Goal: Information Seeking & Learning: Learn about a topic

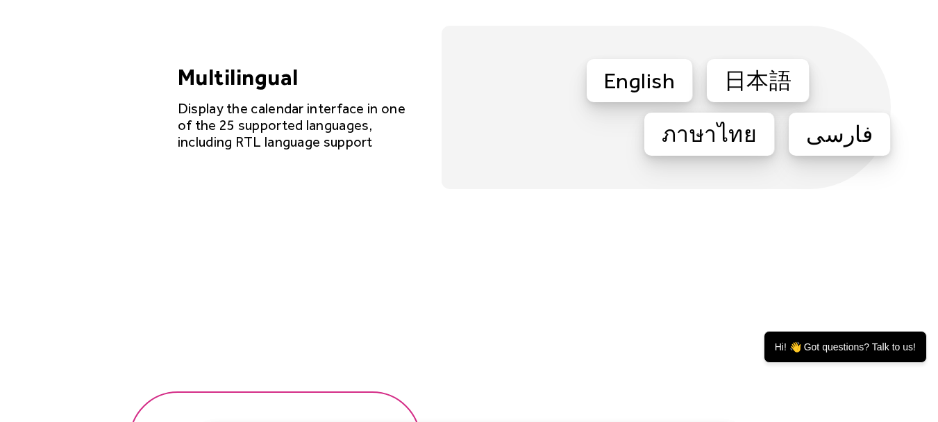
scroll to position [4216, 0]
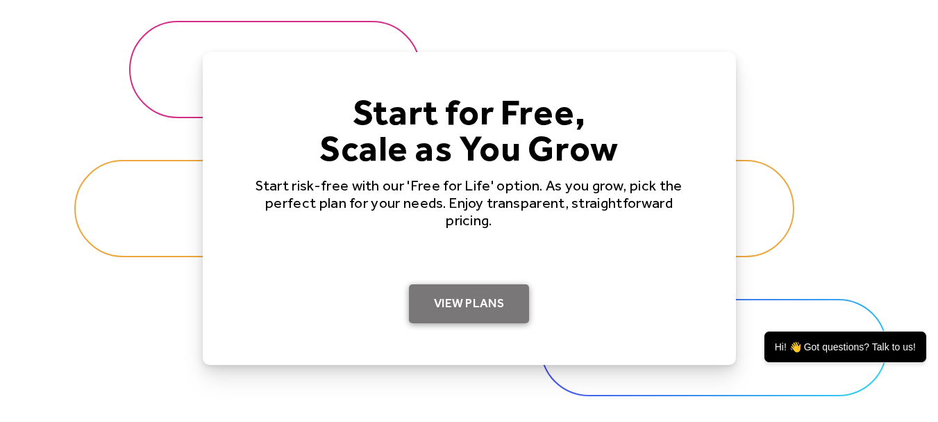
click at [475, 294] on link "View Plans" at bounding box center [469, 303] width 120 height 39
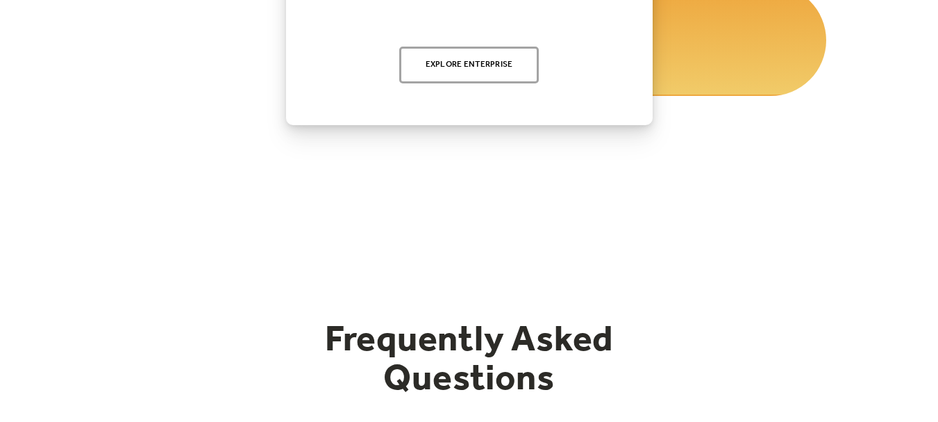
scroll to position [1908, 0]
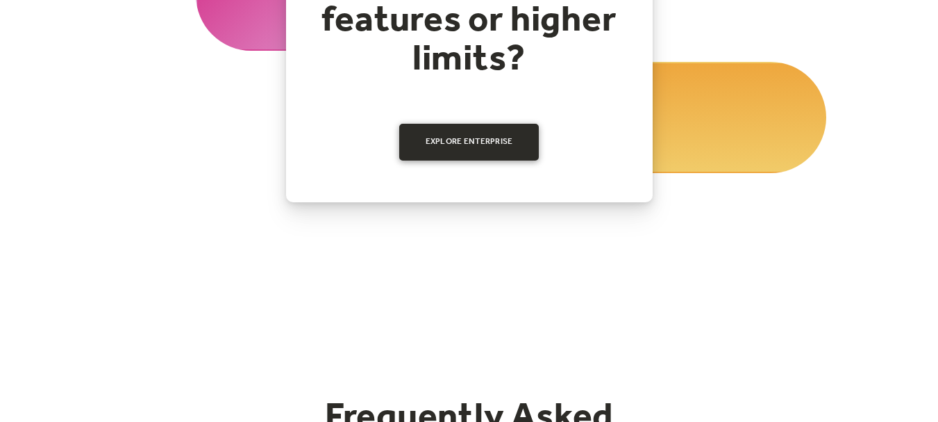
click at [474, 145] on link "Explore Enterprise" at bounding box center [469, 142] width 140 height 36
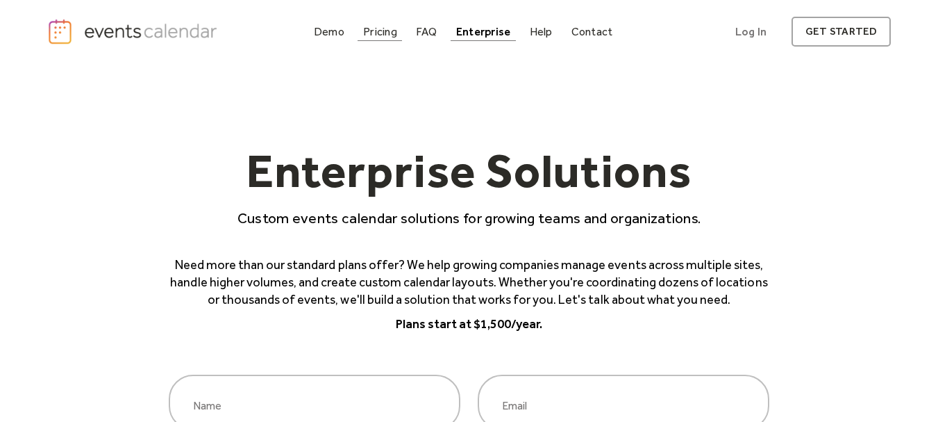
click at [379, 33] on div "Pricing" at bounding box center [380, 32] width 34 height 8
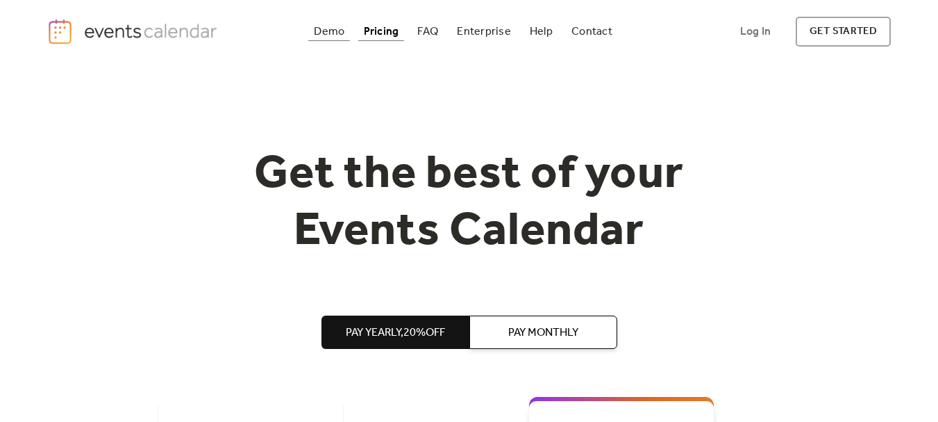
click at [321, 35] on div "Demo" at bounding box center [329, 32] width 31 height 8
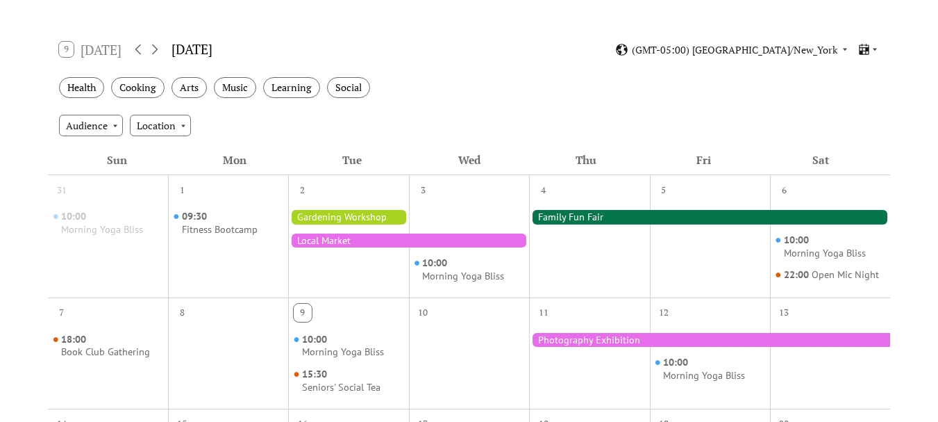
scroll to position [208, 0]
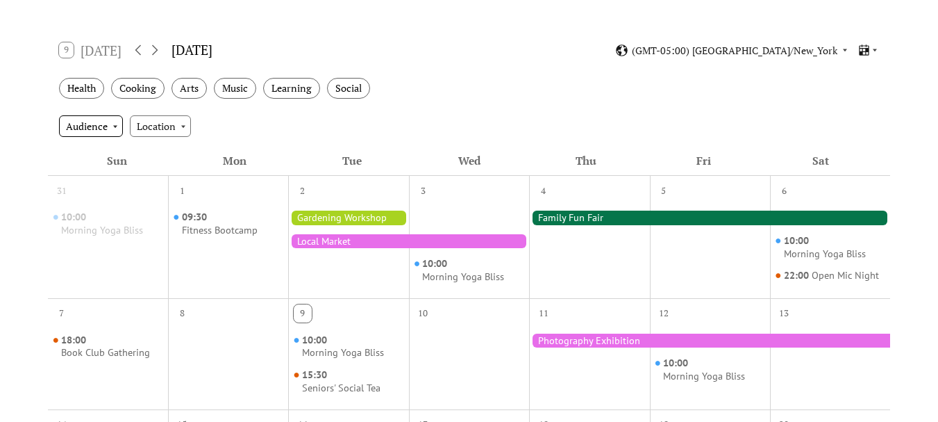
click at [92, 124] on div "Audience" at bounding box center [91, 125] width 64 height 21
click at [283, 155] on div "Mon" at bounding box center [234, 161] width 117 height 30
click at [169, 135] on div "Location" at bounding box center [160, 125] width 61 height 21
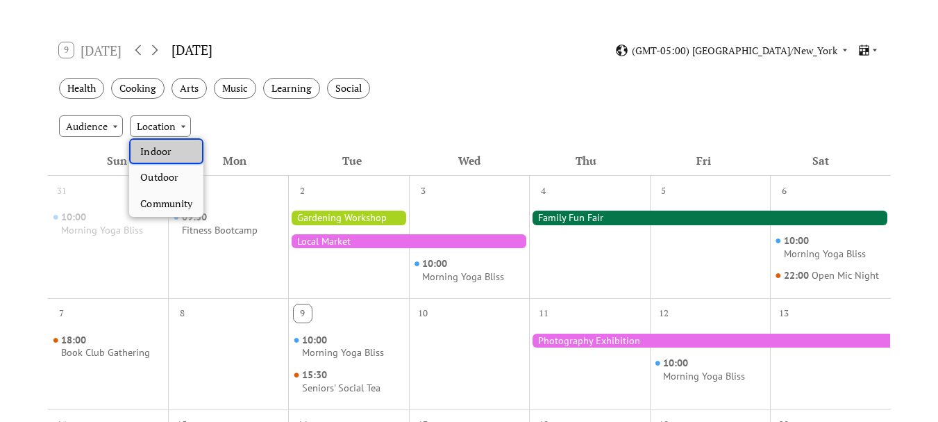
click at [181, 148] on div "Indoor" at bounding box center [166, 151] width 74 height 26
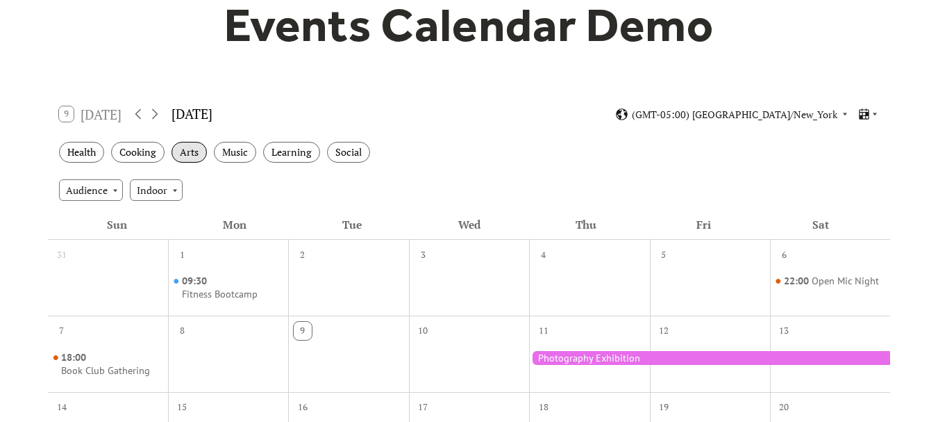
scroll to position [139, 0]
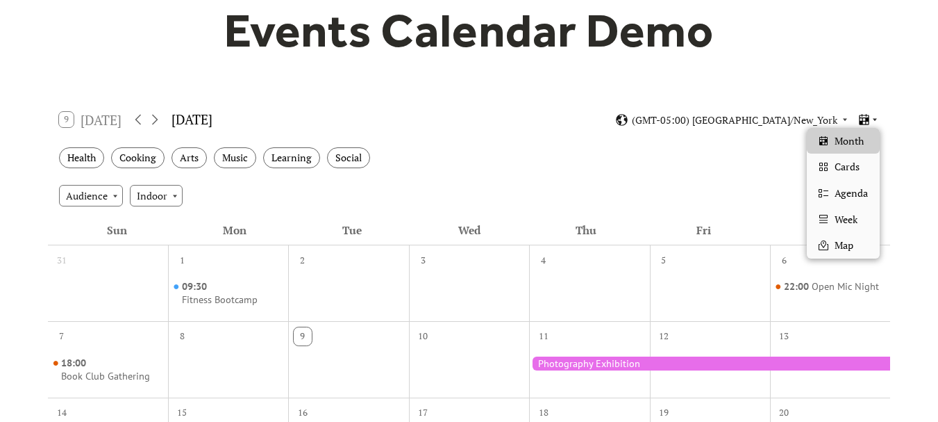
click at [868, 118] on icon at bounding box center [865, 119] width 10 height 11
click at [851, 167] on span "Cards" at bounding box center [847, 166] width 25 height 15
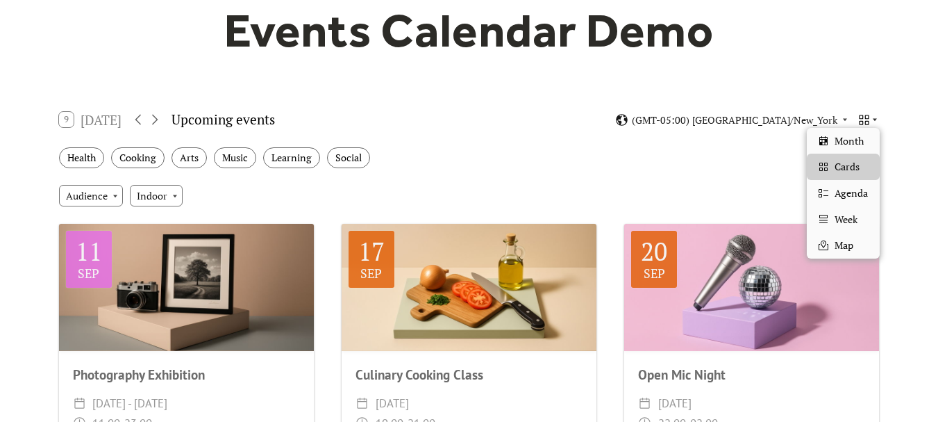
click at [875, 115] on div at bounding box center [869, 119] width 22 height 13
click at [638, 156] on div "Health Cooking Arts Music Learning Social" at bounding box center [469, 158] width 843 height 38
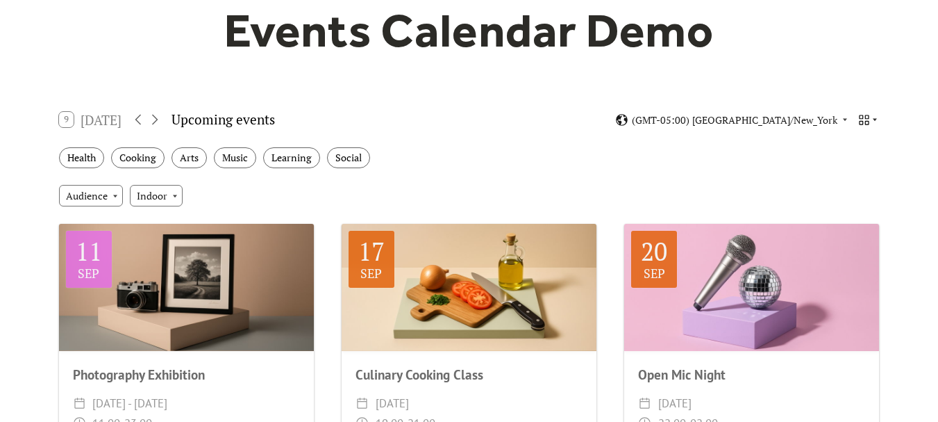
click at [867, 121] on icon at bounding box center [865, 120] width 10 height 10
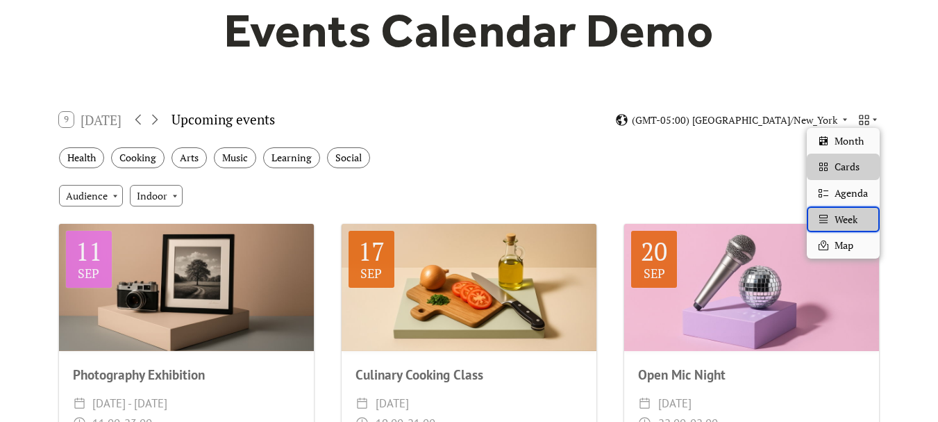
click at [845, 219] on span "Week" at bounding box center [846, 219] width 23 height 15
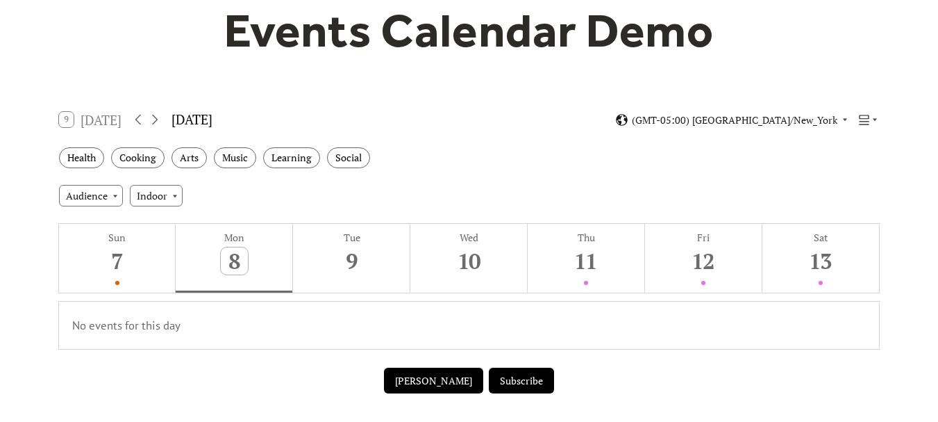
scroll to position [208, 0]
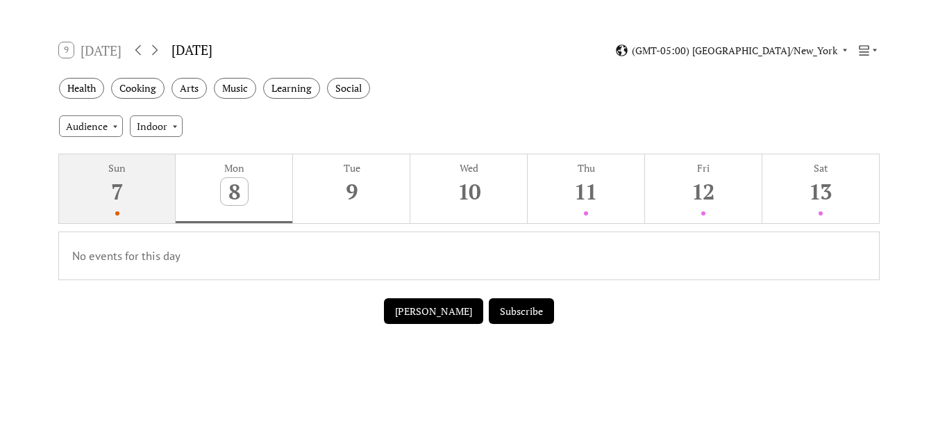
click at [135, 192] on button "Sun 7" at bounding box center [117, 188] width 117 height 69
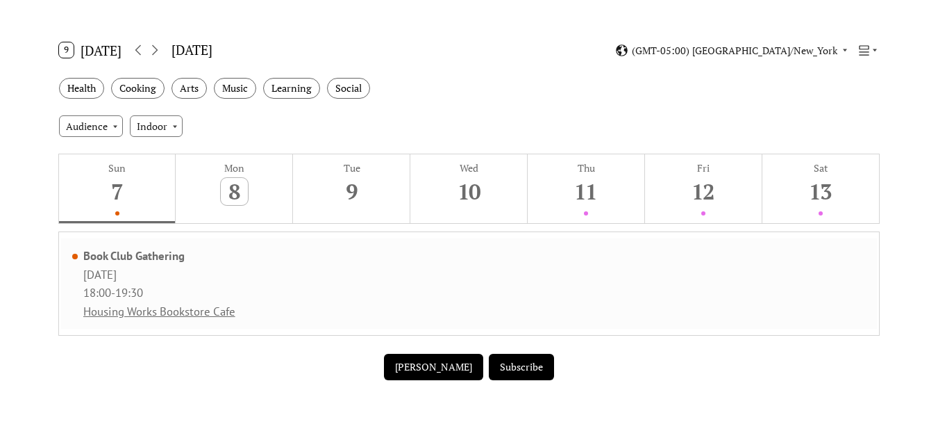
click at [117, 311] on link "Housing Works Bookstore Cafe" at bounding box center [159, 311] width 152 height 15
click at [869, 54] on icon at bounding box center [864, 50] width 13 height 13
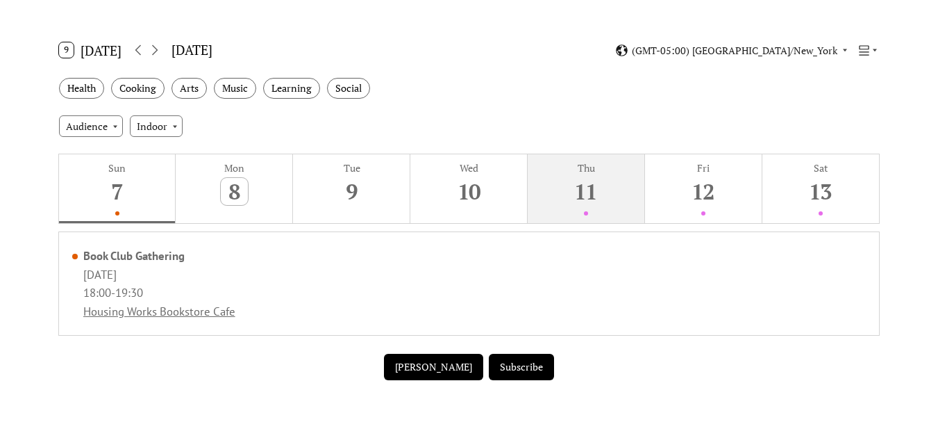
click at [579, 194] on div "11" at bounding box center [586, 191] width 27 height 27
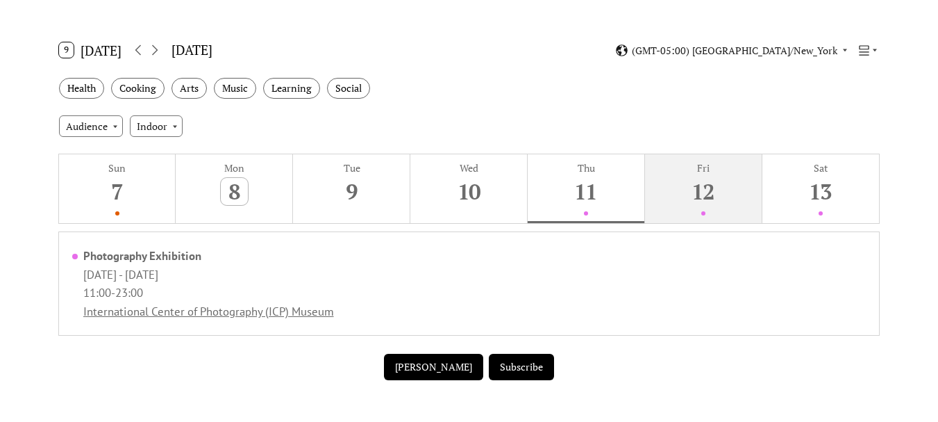
click at [713, 193] on div "12" at bounding box center [703, 191] width 27 height 27
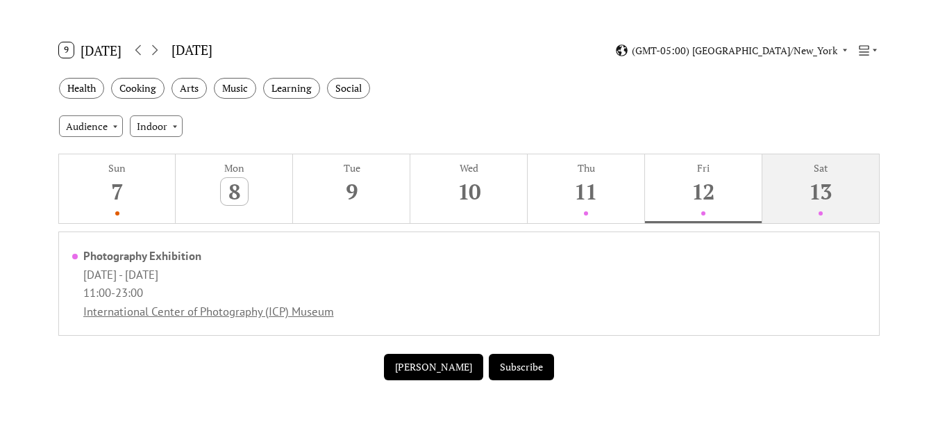
click at [822, 190] on div "13" at bounding box center [821, 191] width 27 height 27
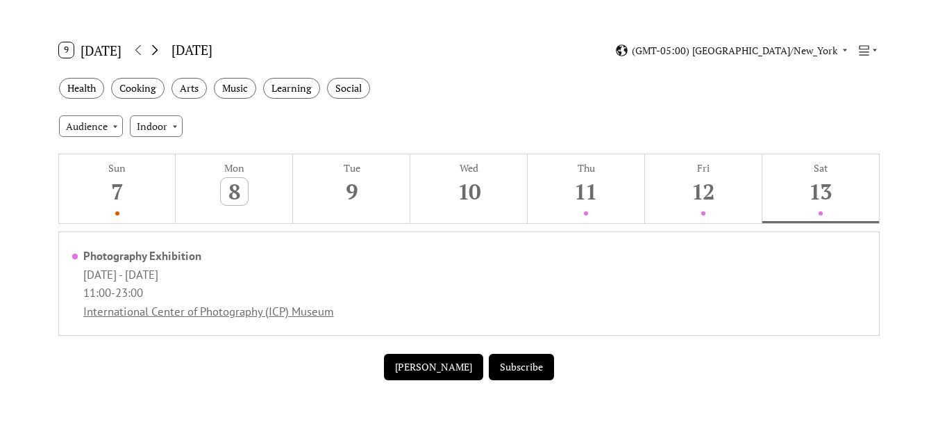
click at [159, 49] on icon at bounding box center [155, 50] width 17 height 17
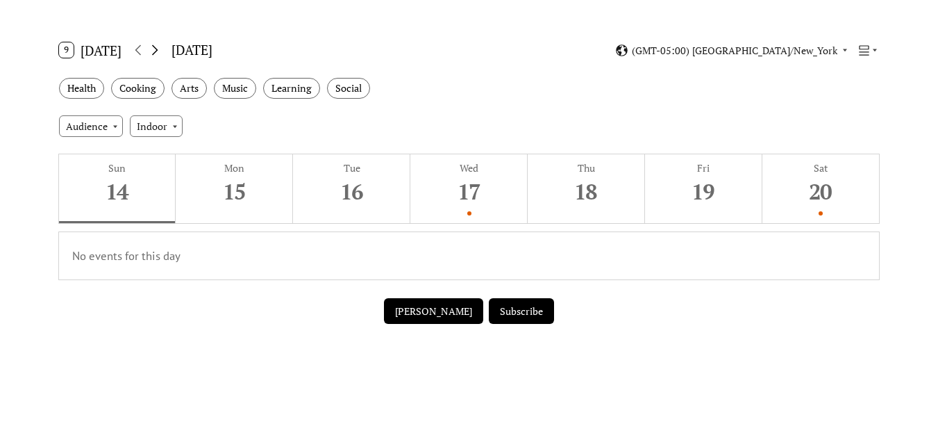
click at [159, 49] on icon at bounding box center [155, 50] width 17 height 17
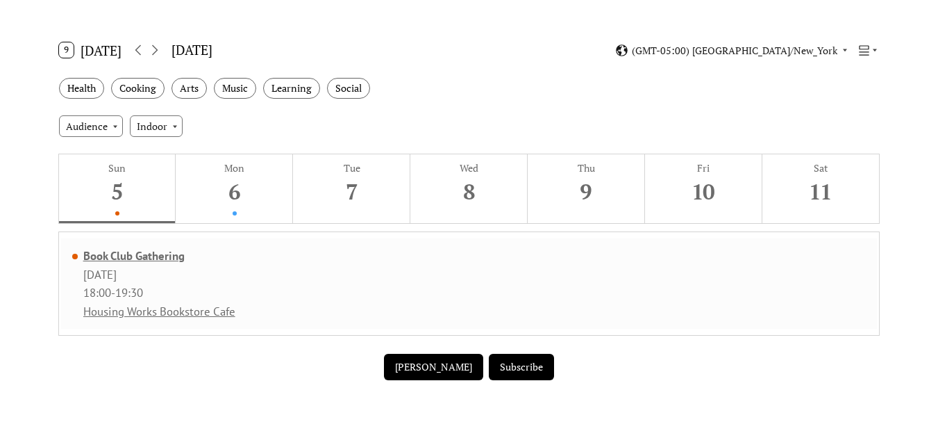
click at [143, 254] on div "Book Club Gathering" at bounding box center [159, 255] width 152 height 15
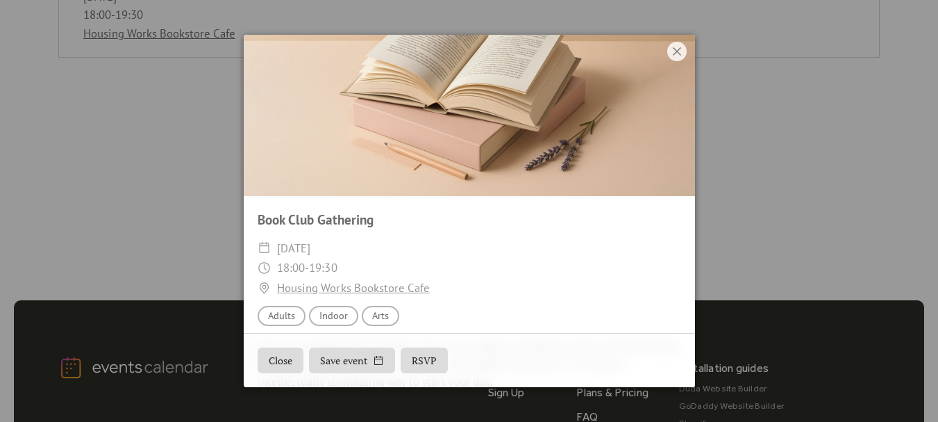
scroll to position [134, 0]
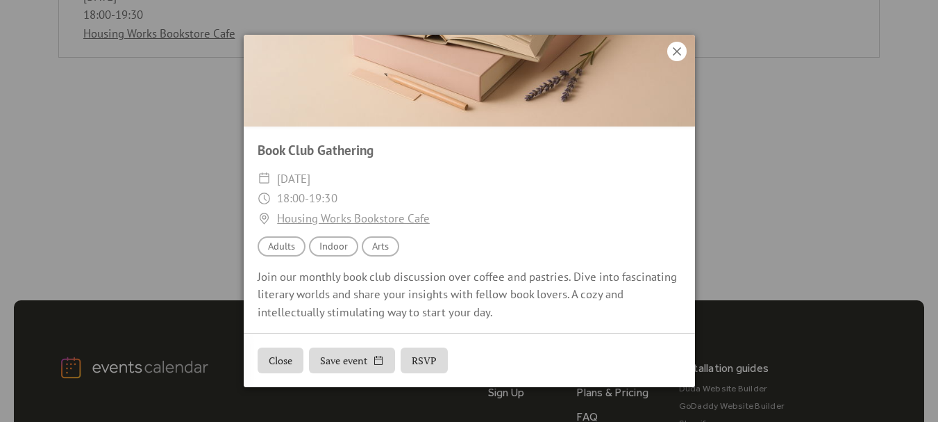
click at [673, 47] on icon at bounding box center [677, 51] width 17 height 17
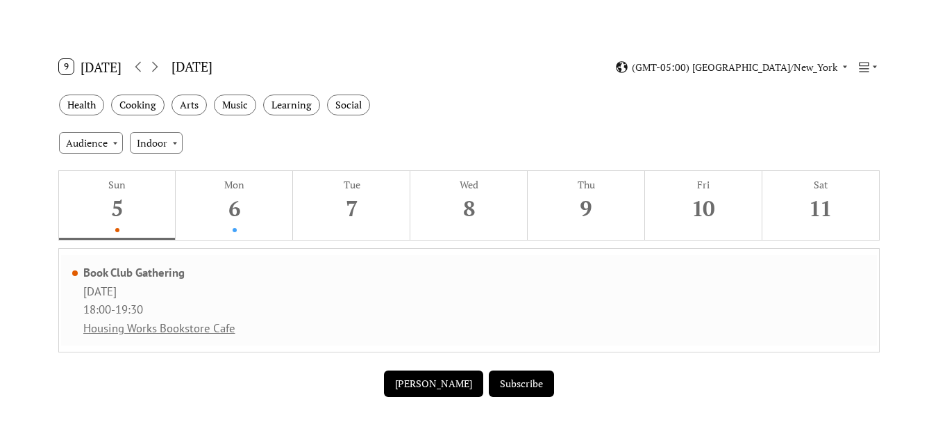
scroll to position [69, 0]
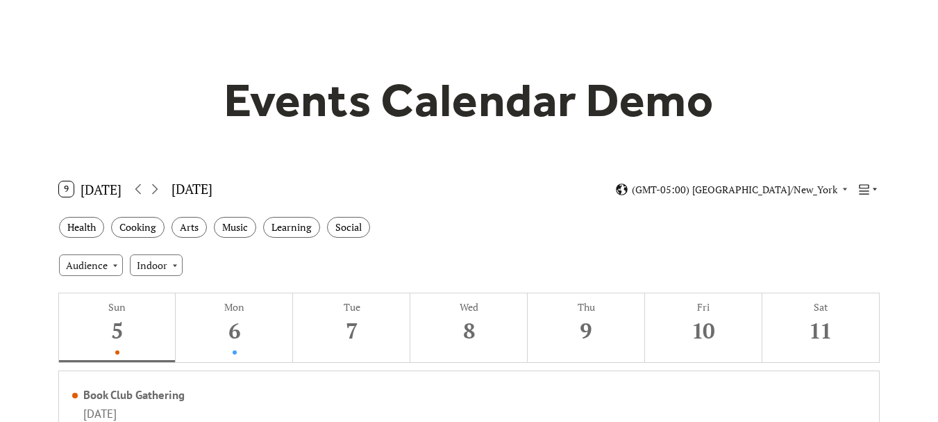
click at [871, 185] on icon at bounding box center [875, 189] width 8 height 8
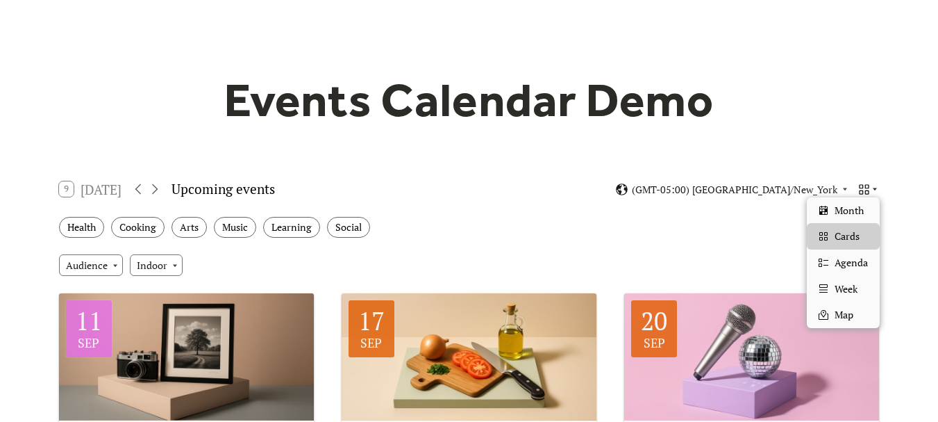
click at [868, 192] on icon at bounding box center [864, 189] width 13 height 13
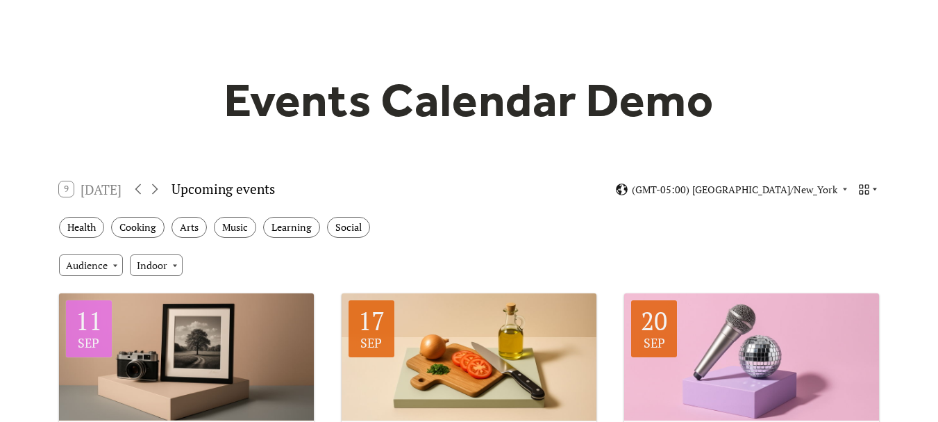
click at [865, 183] on icon at bounding box center [864, 189] width 13 height 13
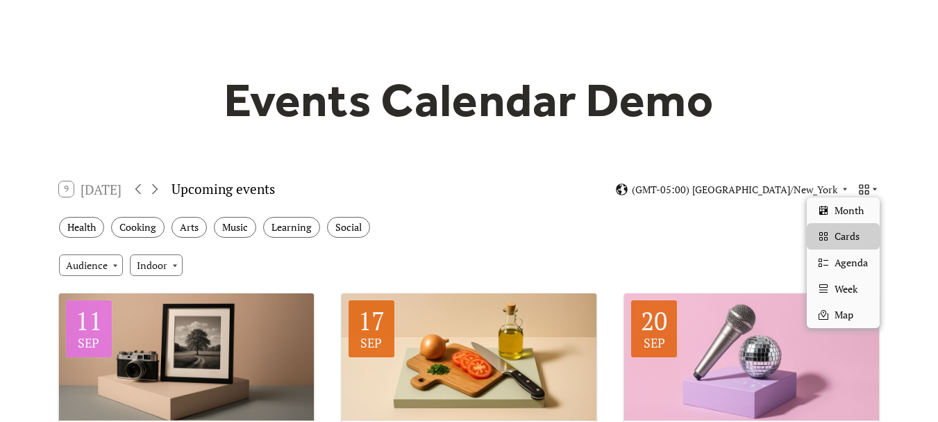
click at [872, 183] on div at bounding box center [869, 189] width 22 height 13
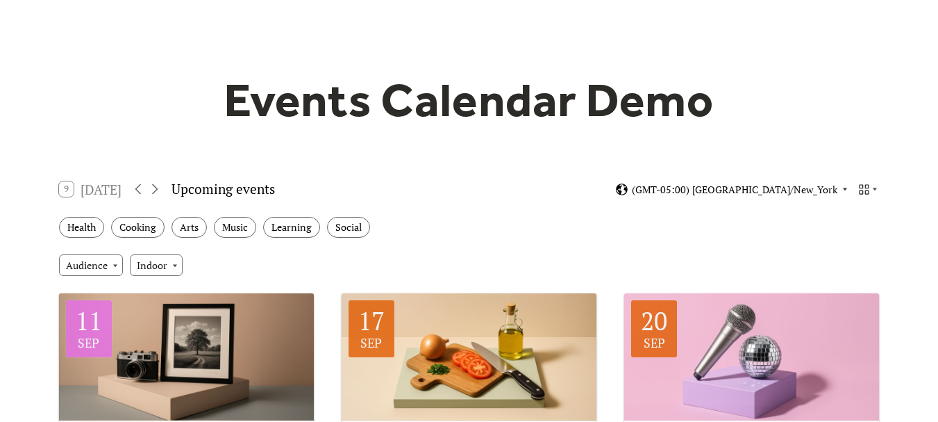
click at [822, 190] on span "(GMT-05:00) [GEOGRAPHIC_DATA]/New_York" at bounding box center [735, 190] width 206 height 10
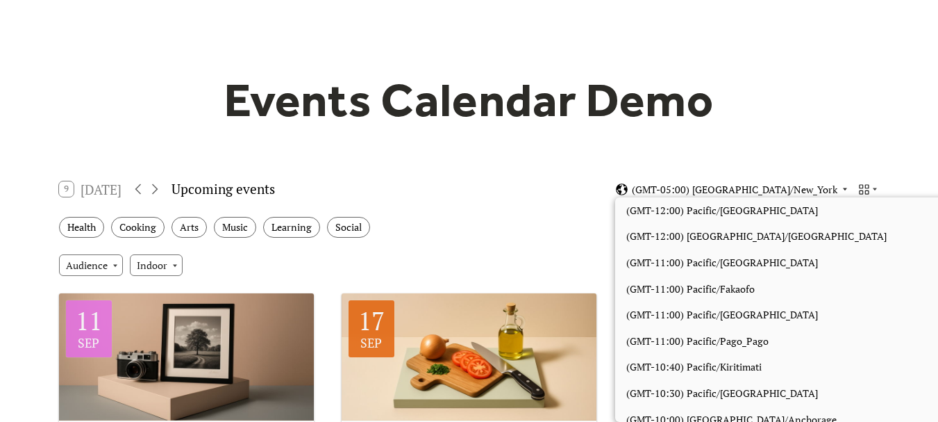
scroll to position [1175, 0]
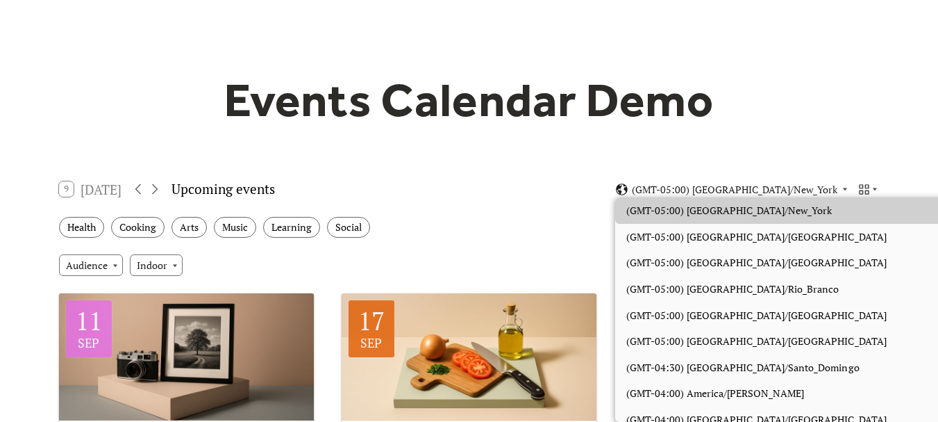
click at [549, 192] on div "9 [DATE] Upcoming events (GMT-05:00) [GEOGRAPHIC_DATA]/New_York" at bounding box center [469, 189] width 843 height 37
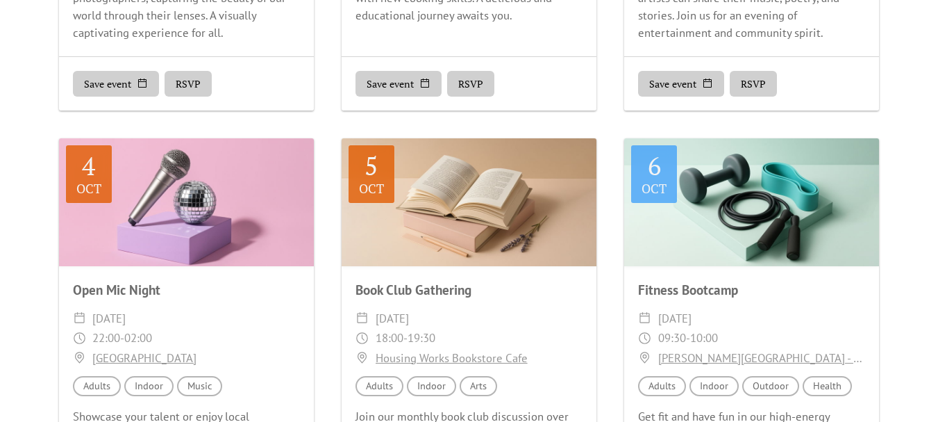
scroll to position [625, 0]
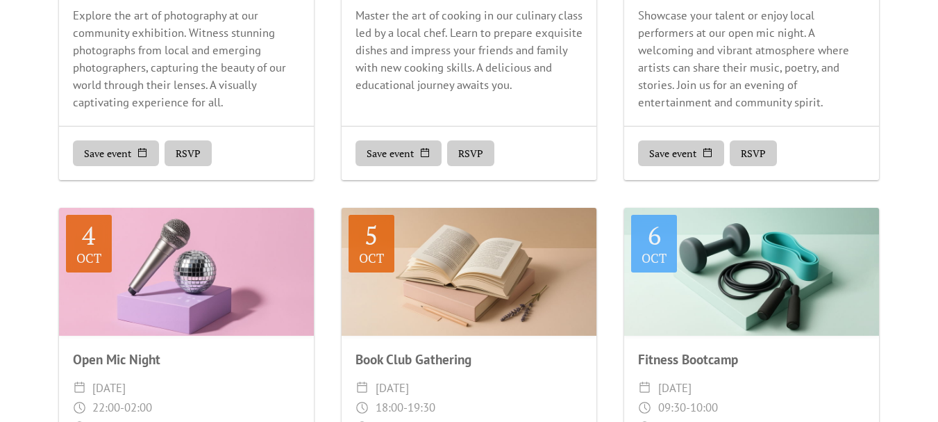
click at [188, 156] on button "RSVP" at bounding box center [188, 153] width 47 height 26
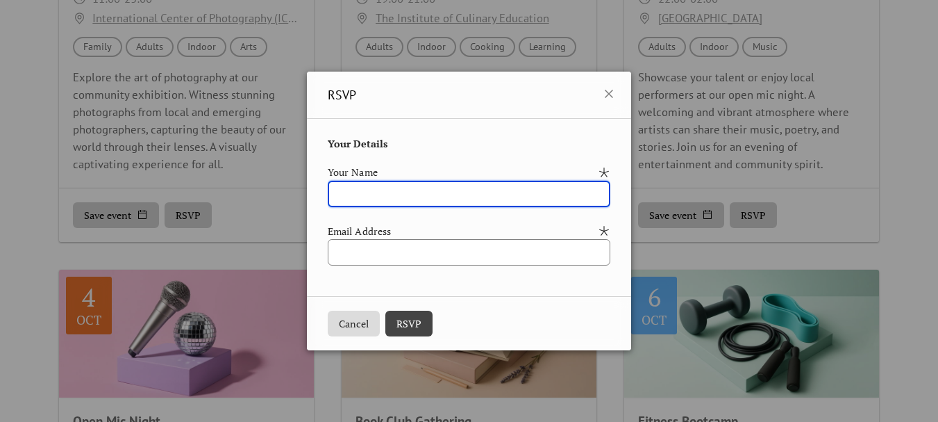
scroll to position [556, 0]
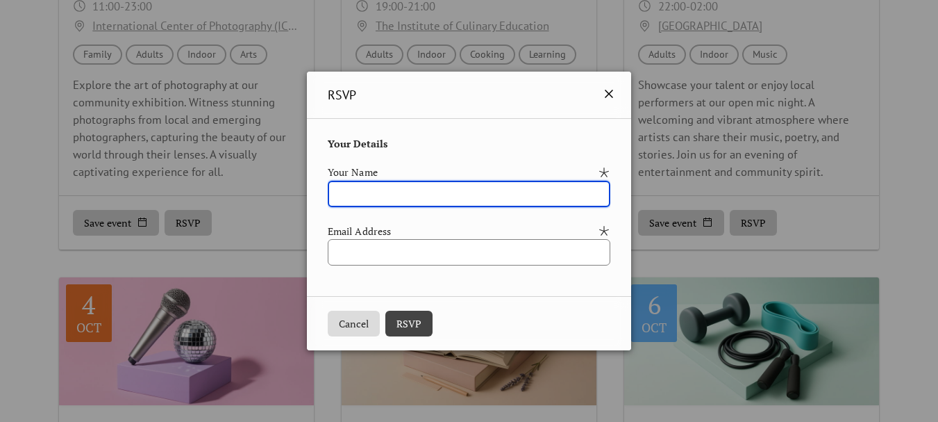
click at [618, 97] on icon at bounding box center [609, 93] width 17 height 17
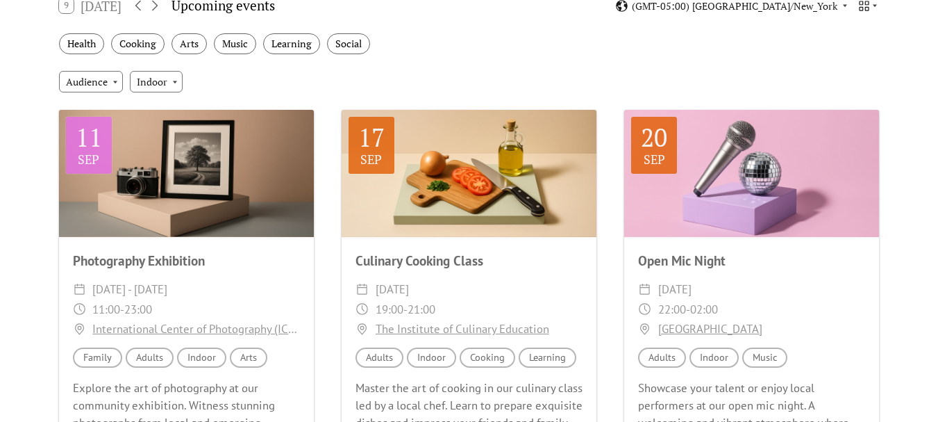
scroll to position [0, 0]
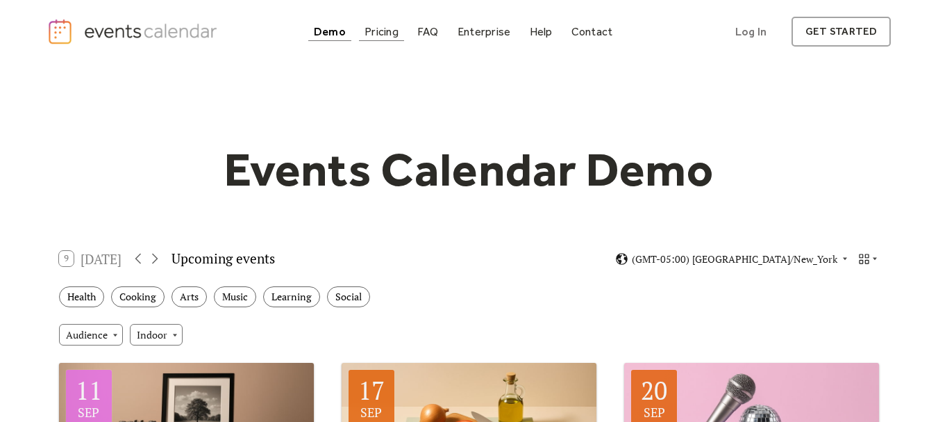
click at [372, 32] on div "Pricing" at bounding box center [382, 32] width 34 height 8
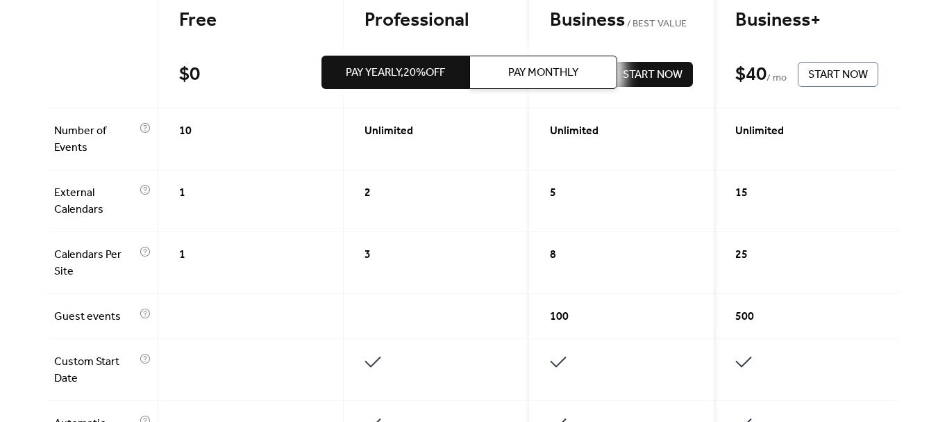
click at [229, 150] on div "10" at bounding box center [250, 139] width 185 height 62
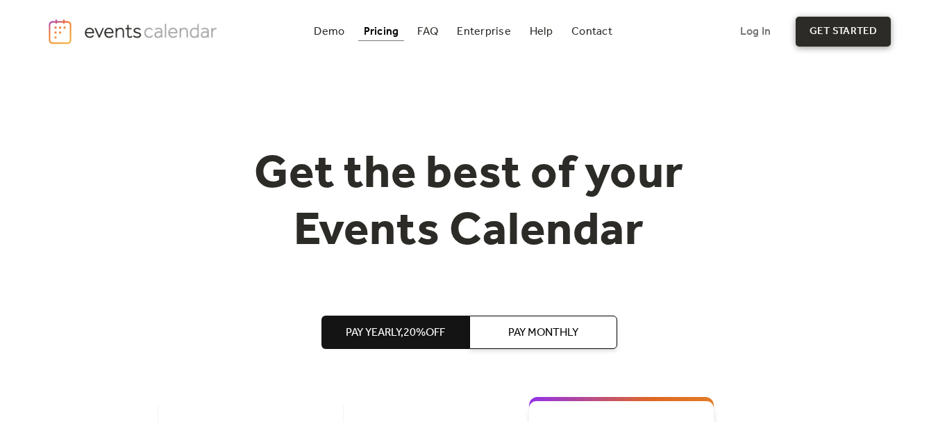
click at [836, 33] on link "get started" at bounding box center [843, 32] width 95 height 30
